Goal: Use online tool/utility

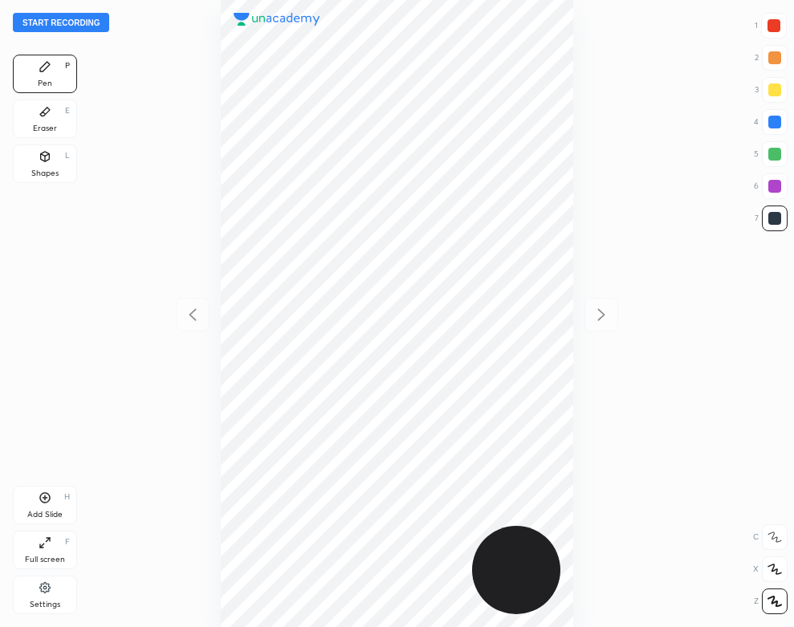
scroll to position [627, 537]
click at [85, 23] on button "Start recording" at bounding box center [61, 22] width 96 height 19
click at [168, 202] on div "00 : 54" at bounding box center [396, 313] width 537 height 627
click at [776, 119] on div at bounding box center [774, 122] width 13 height 13
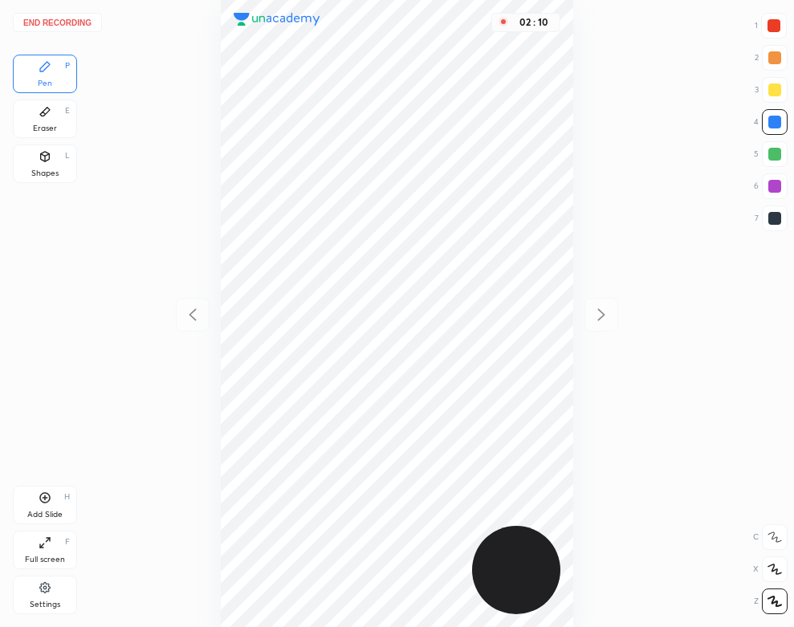
click at [75, 18] on button "End recording" at bounding box center [57, 22] width 89 height 19
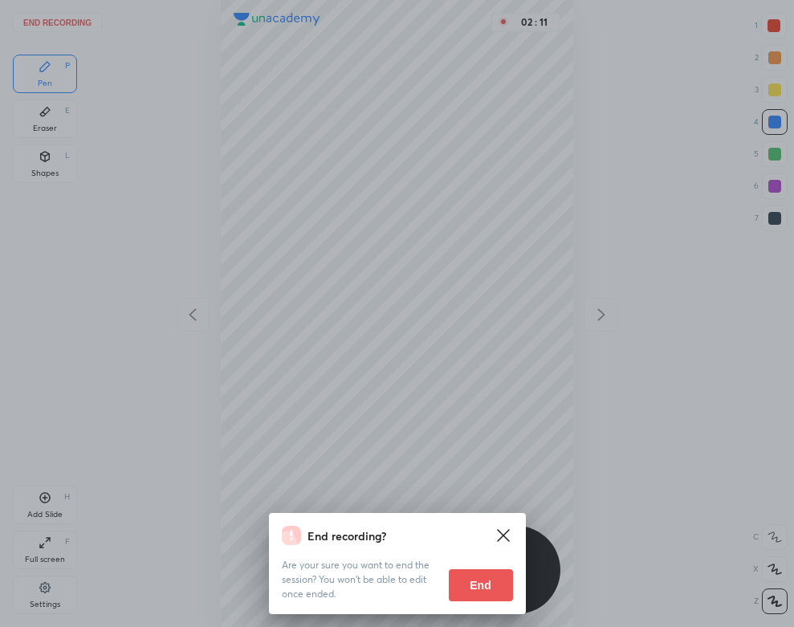
click at [480, 585] on button "End" at bounding box center [481, 585] width 64 height 32
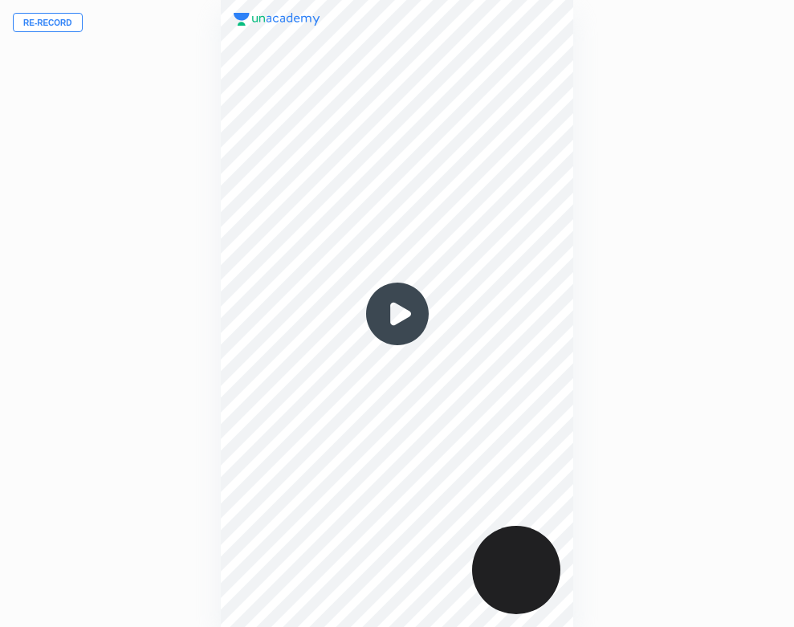
click at [398, 308] on img at bounding box center [397, 313] width 77 height 77
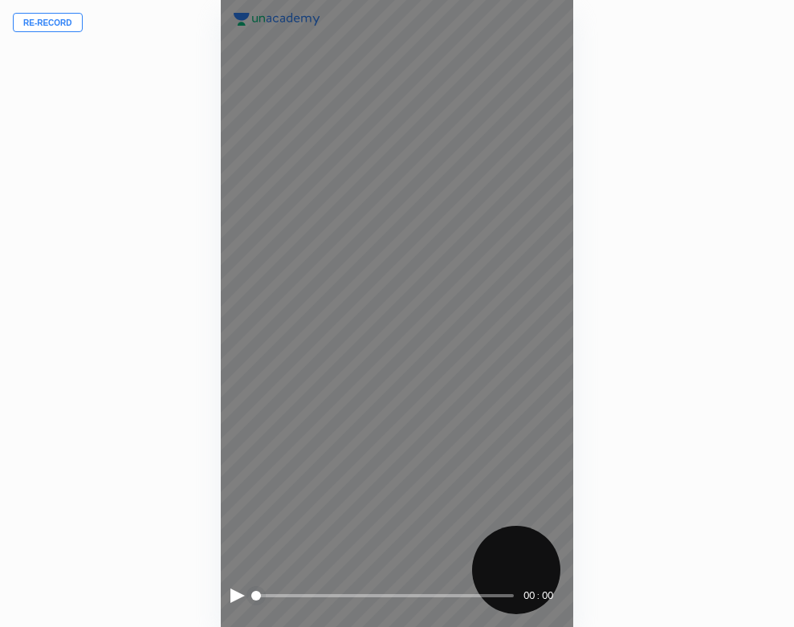
click at [233, 592] on div at bounding box center [237, 596] width 14 height 14
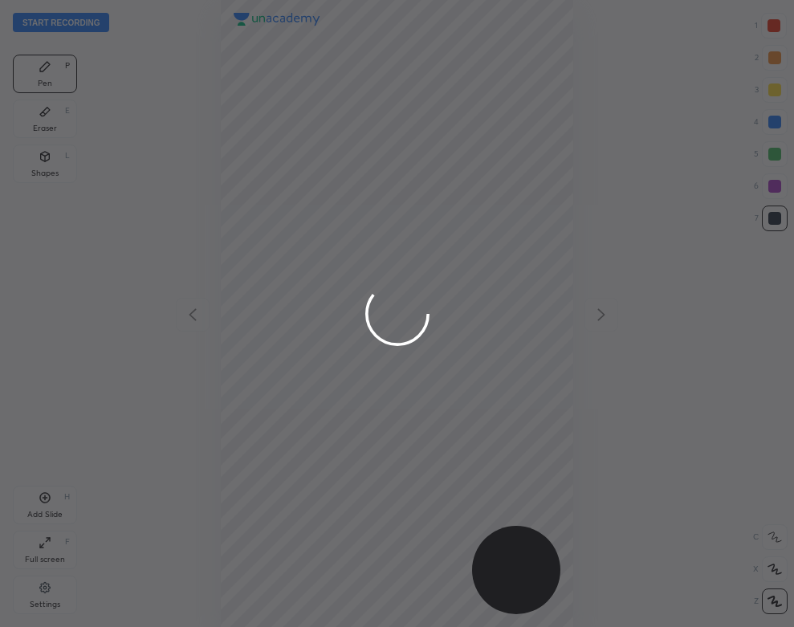
scroll to position [627, 537]
